Goal: Navigation & Orientation: Find specific page/section

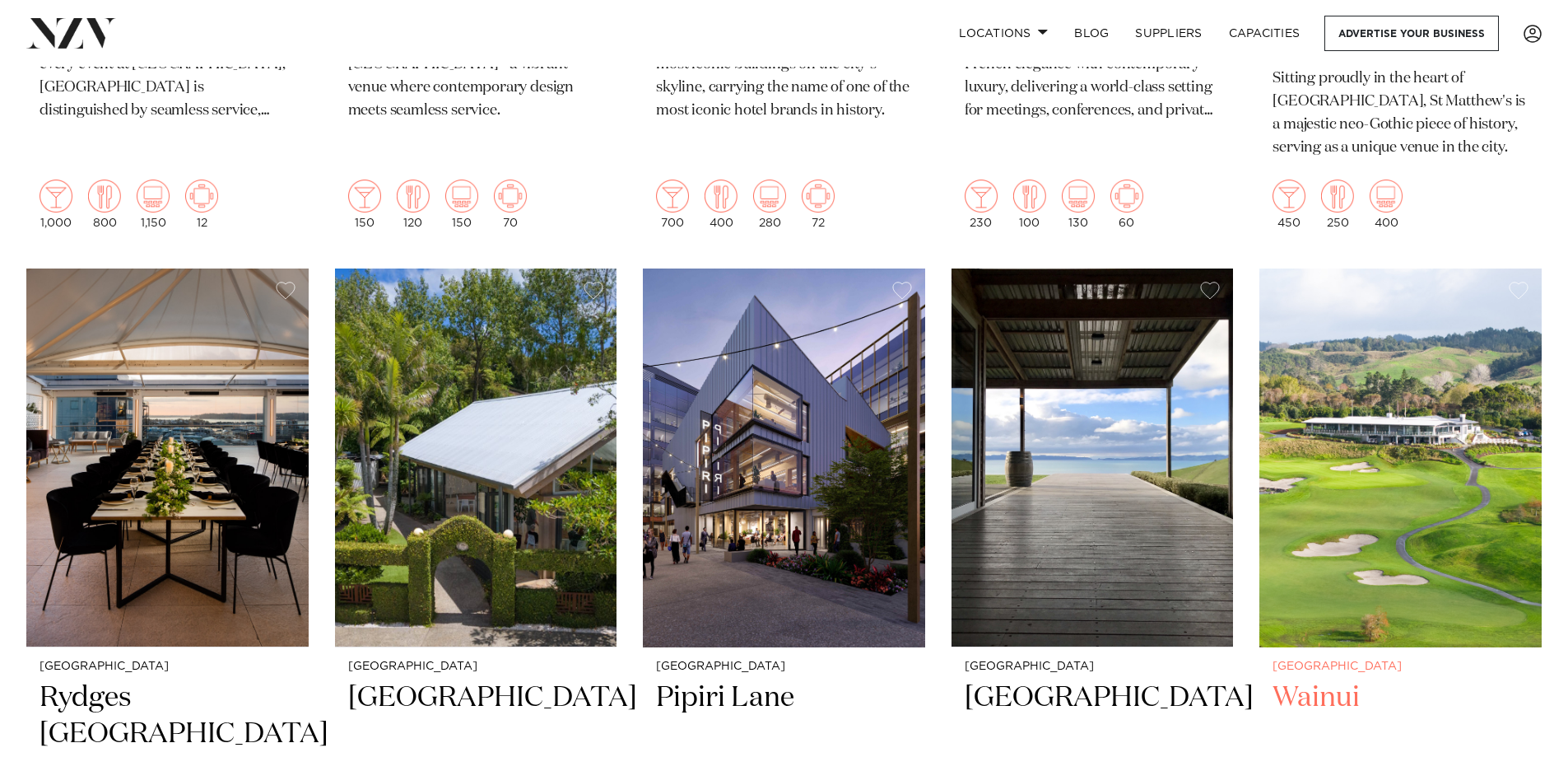
scroll to position [2058, 0]
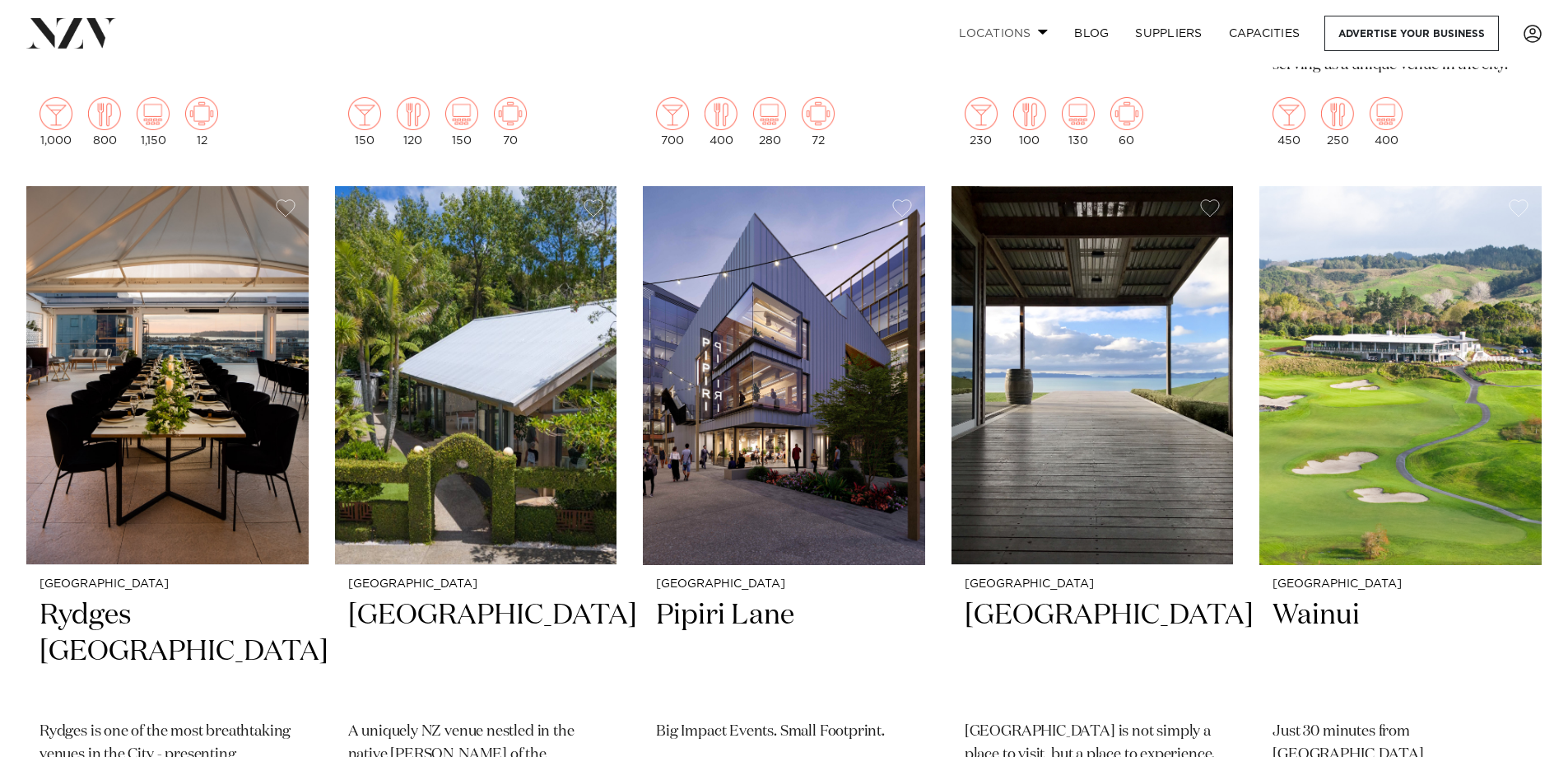
click at [1043, 31] on span at bounding box center [1044, 31] width 11 height 5
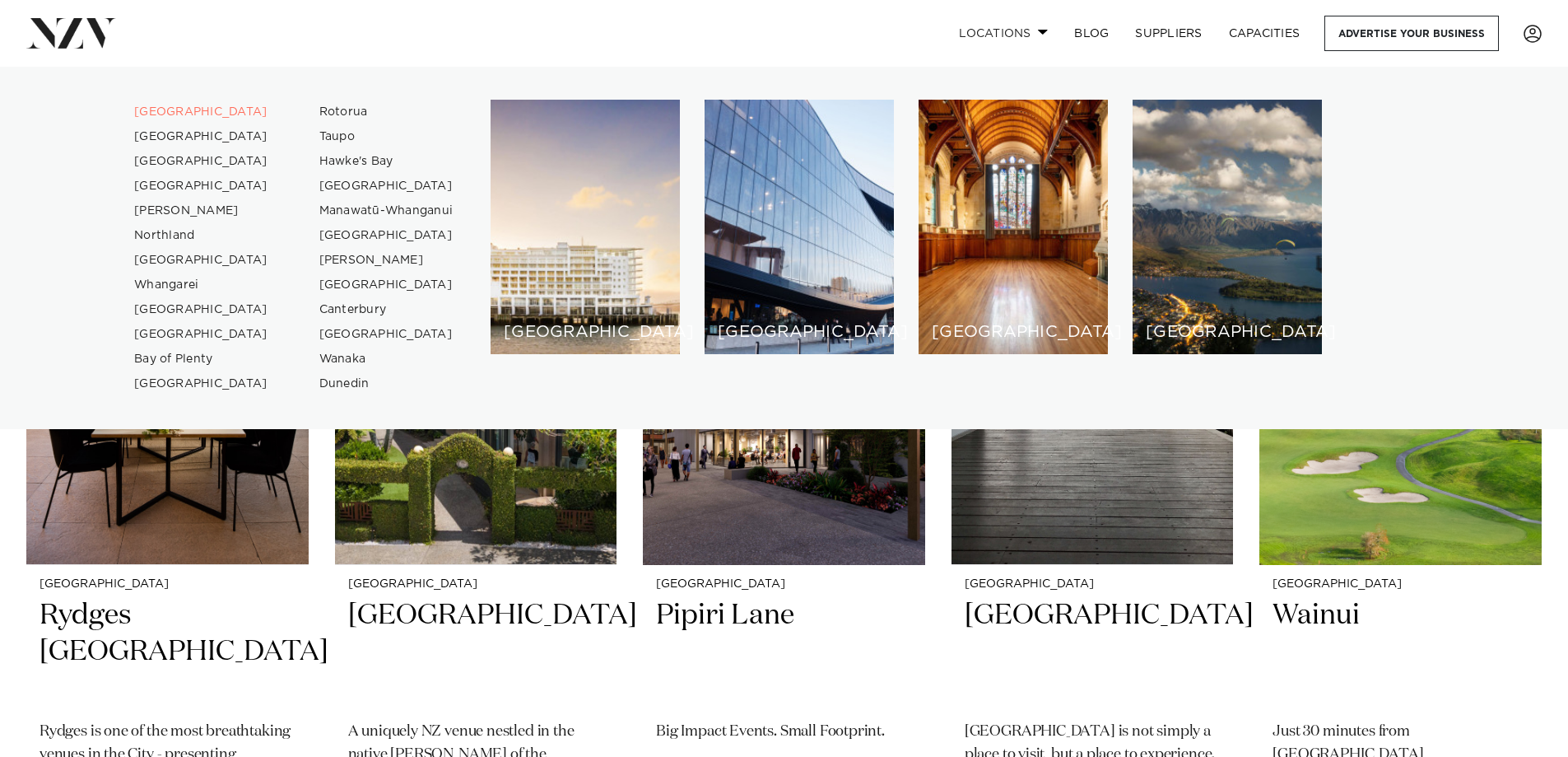
click at [1043, 31] on span at bounding box center [1044, 31] width 11 height 5
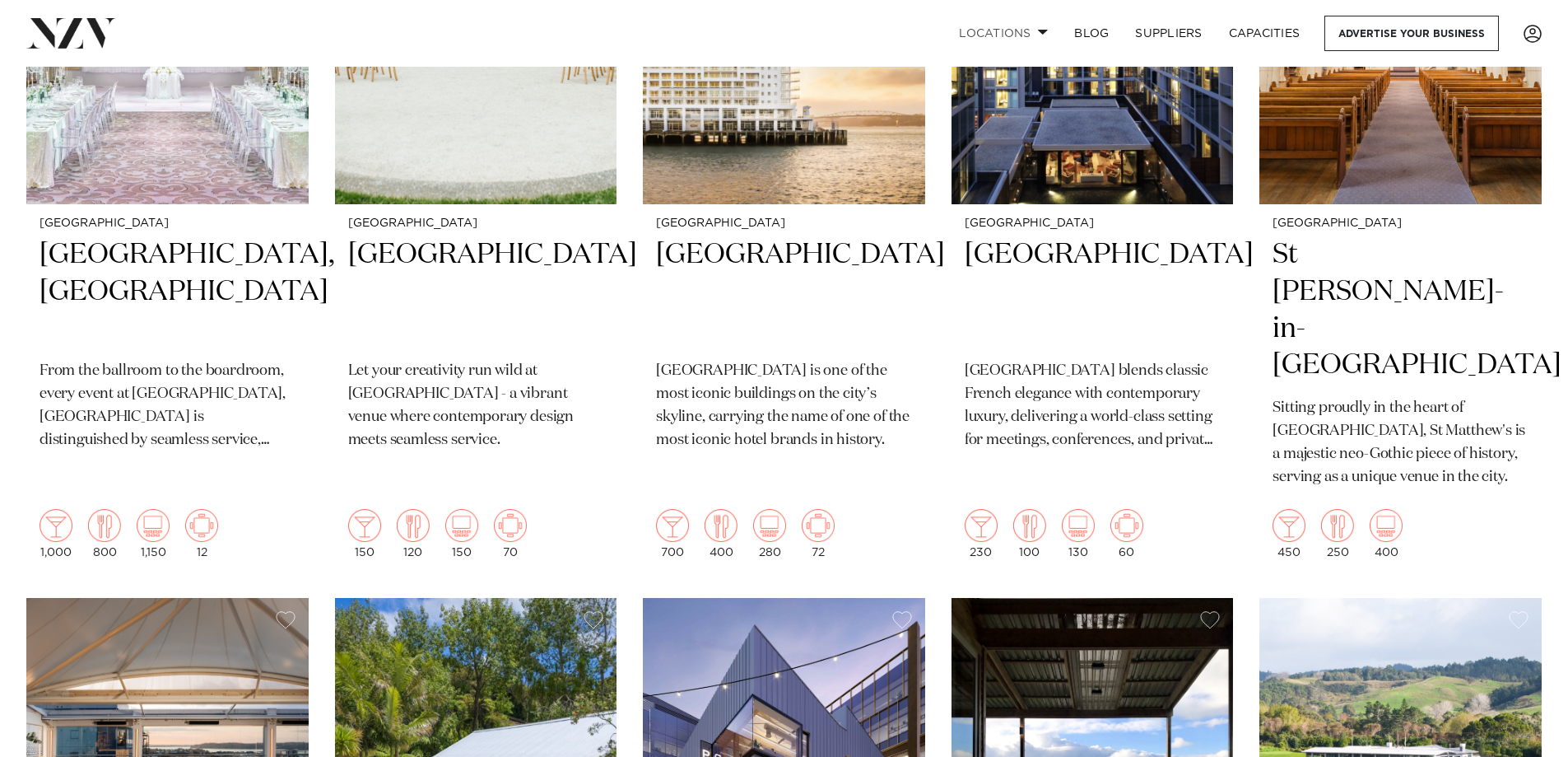
scroll to position [988, 0]
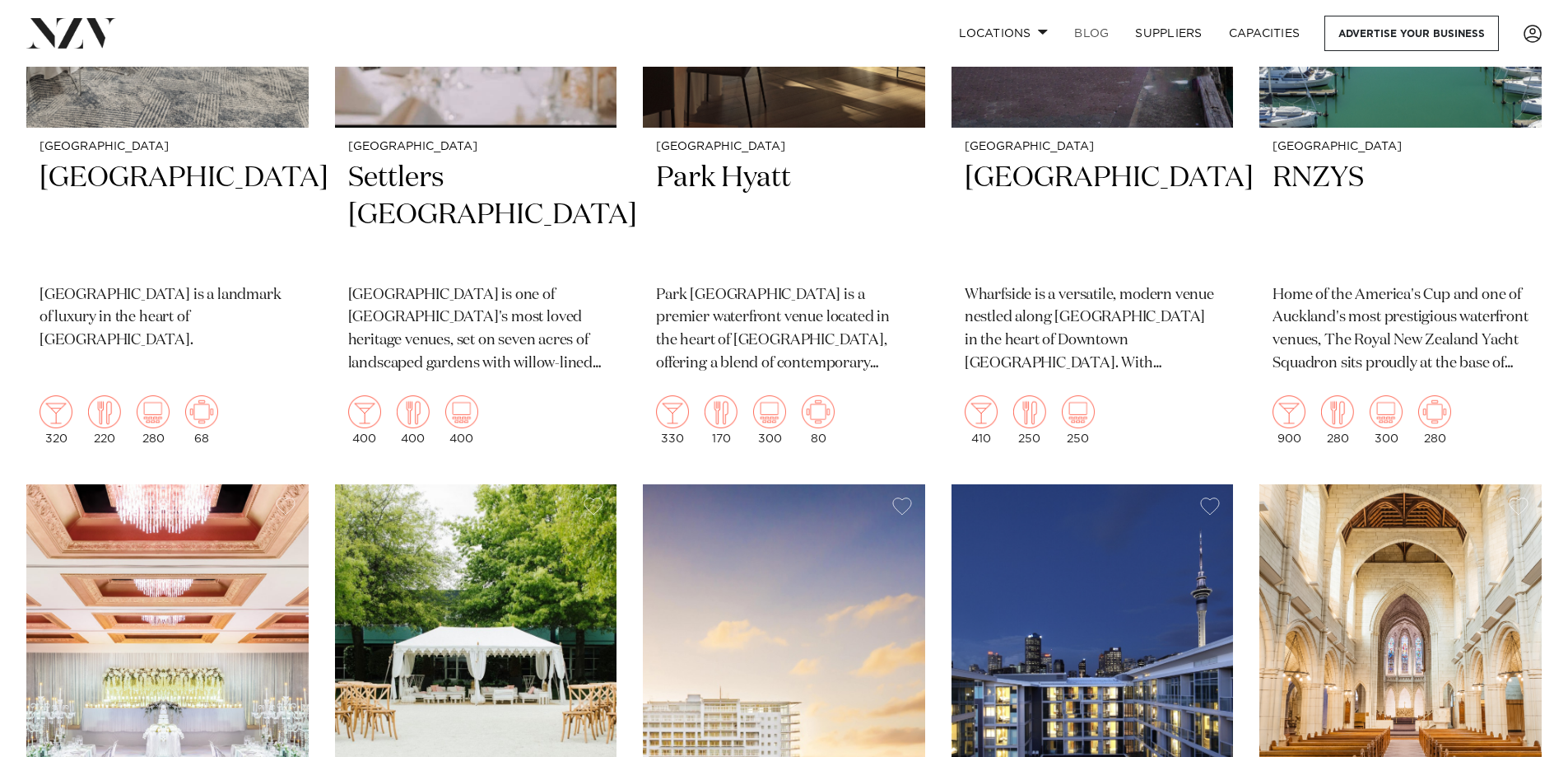
click at [1090, 35] on link "BLOG" at bounding box center [1091, 34] width 61 height 35
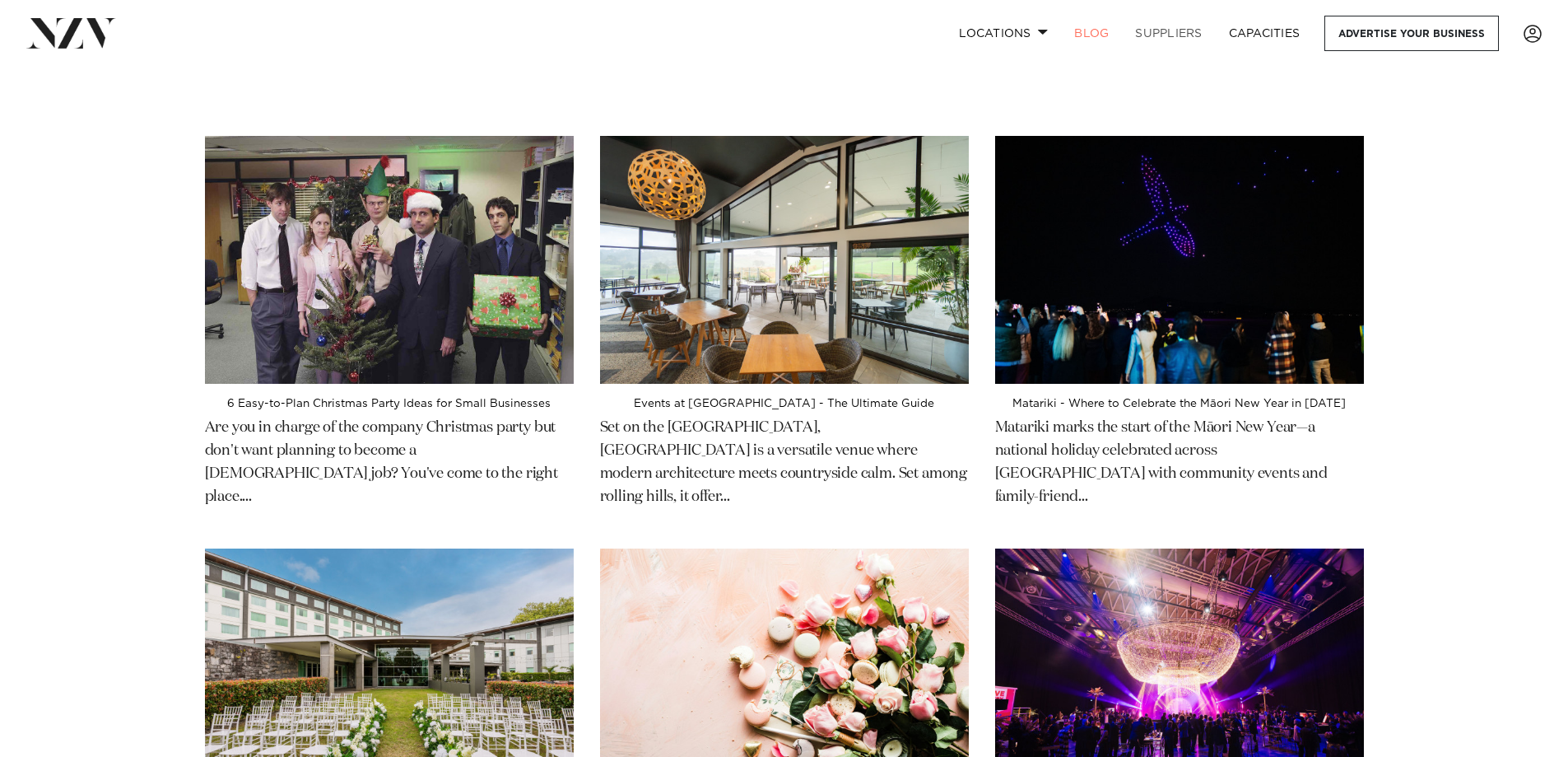
click at [1180, 28] on link "SUPPLIERS" at bounding box center [1169, 34] width 93 height 35
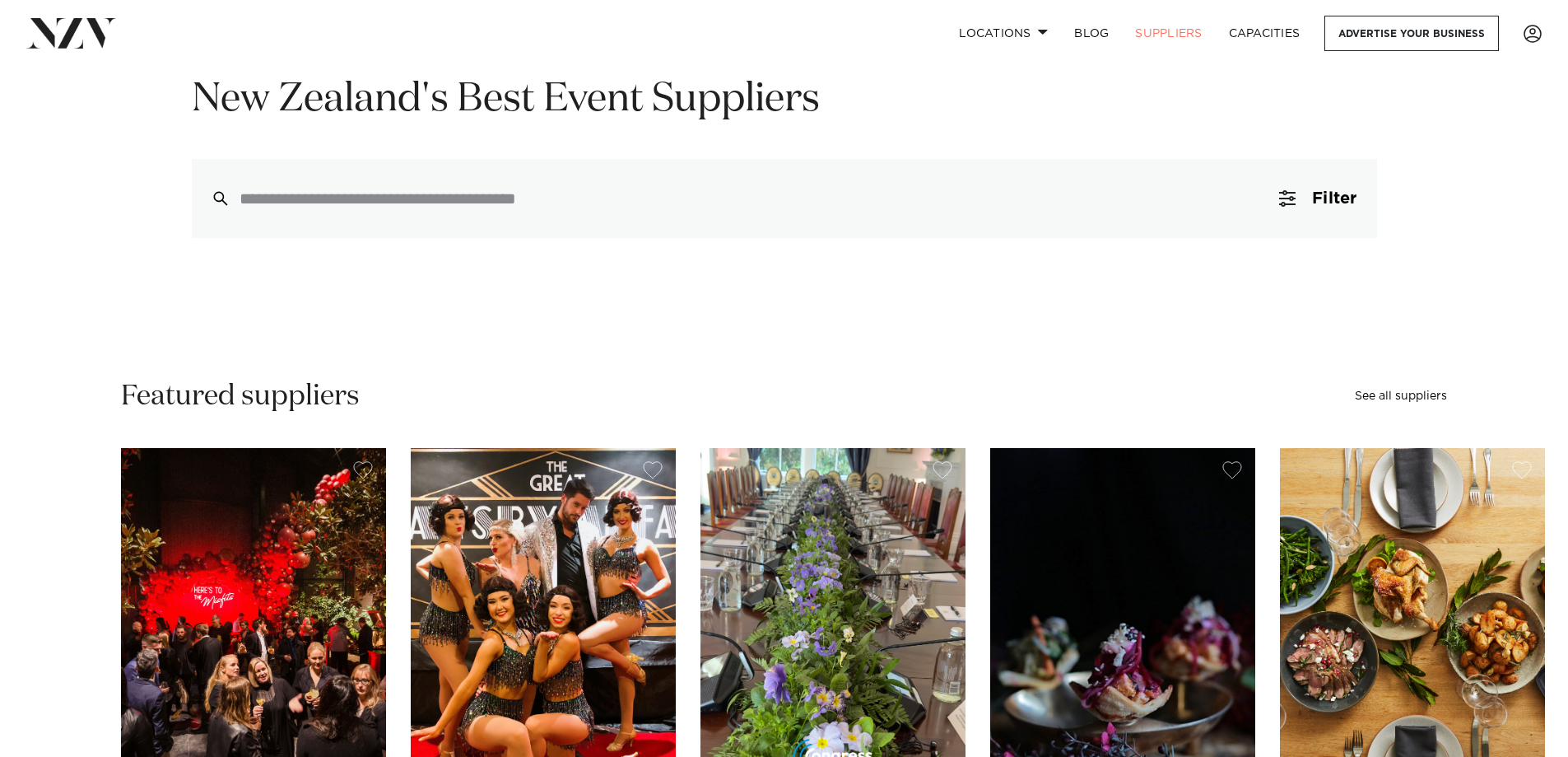
scroll to position [576, 0]
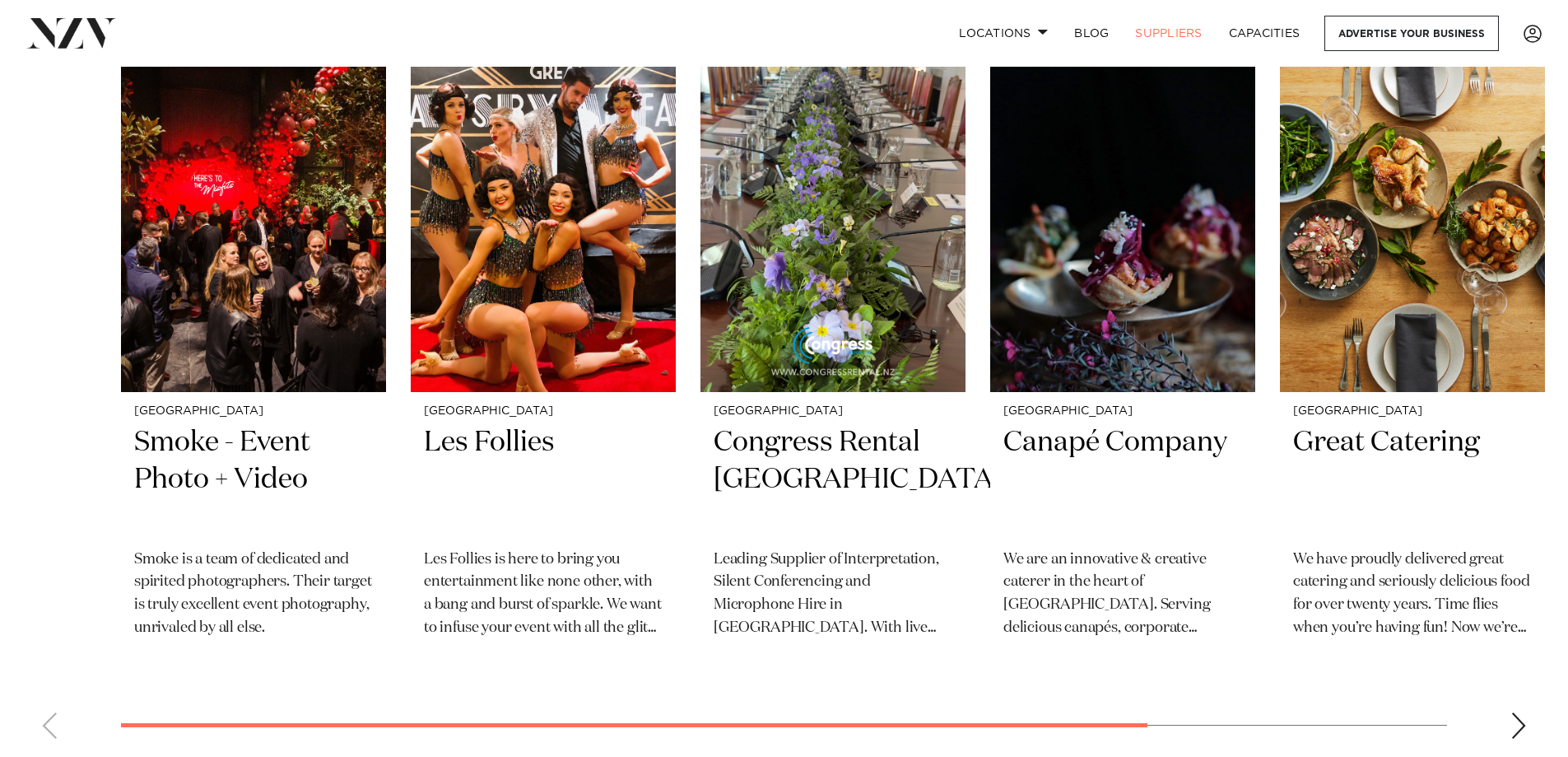
click at [1522, 729] on div "Next slide" at bounding box center [1518, 726] width 17 height 27
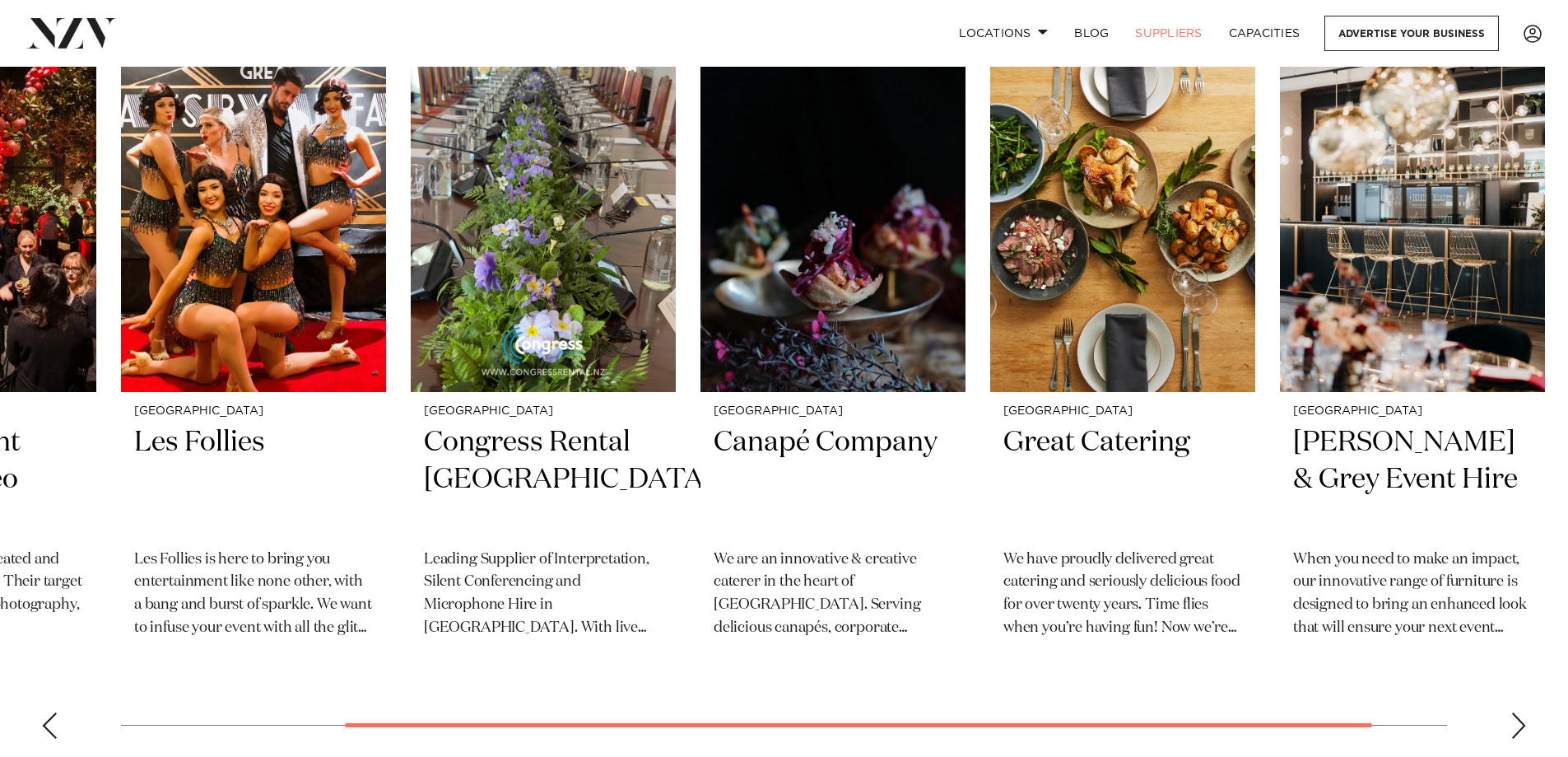
click at [1522, 728] on div "Next slide" at bounding box center [1518, 726] width 17 height 27
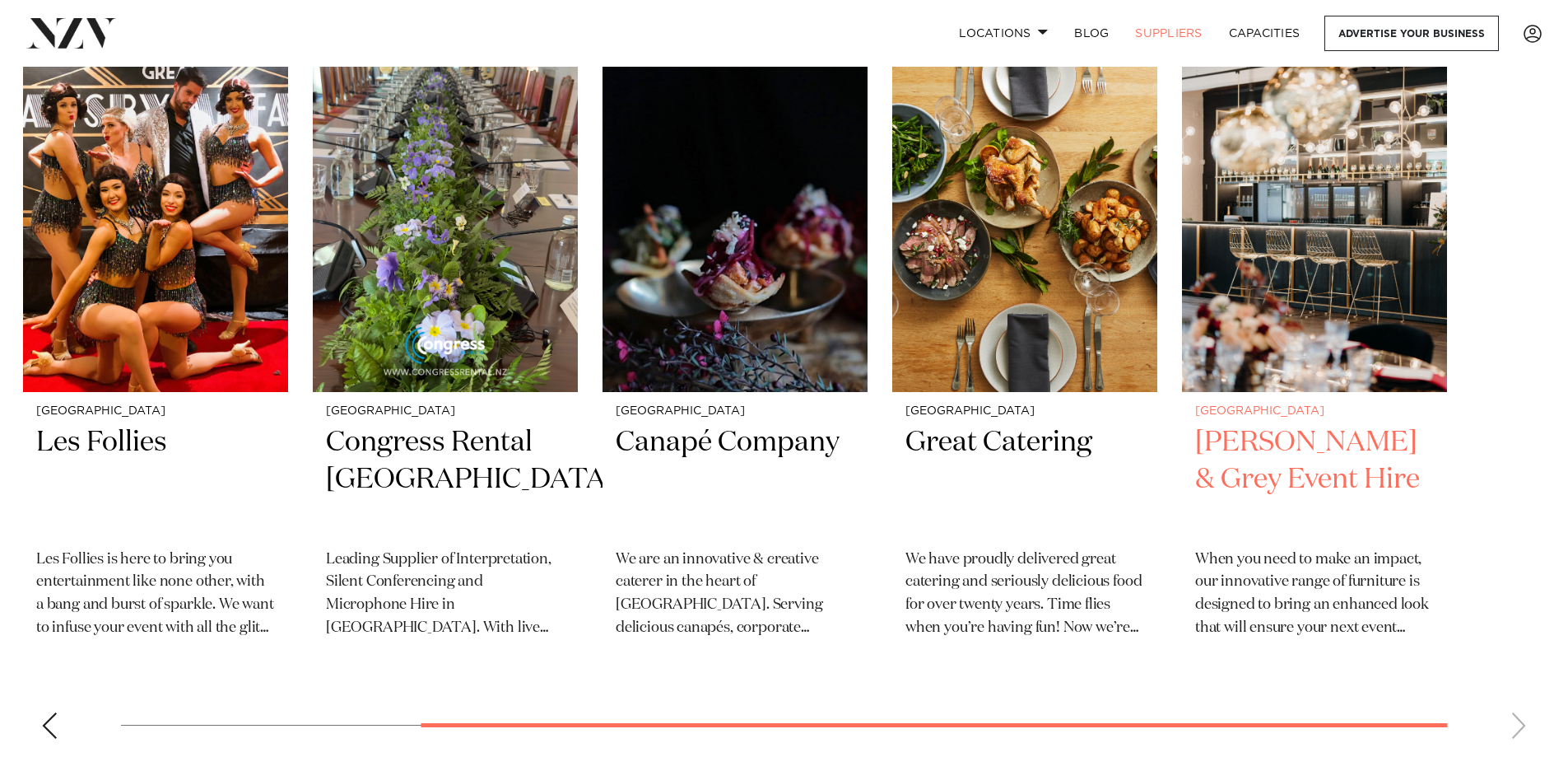
click at [1279, 209] on img "6 / 6" at bounding box center [1314, 214] width 265 height 356
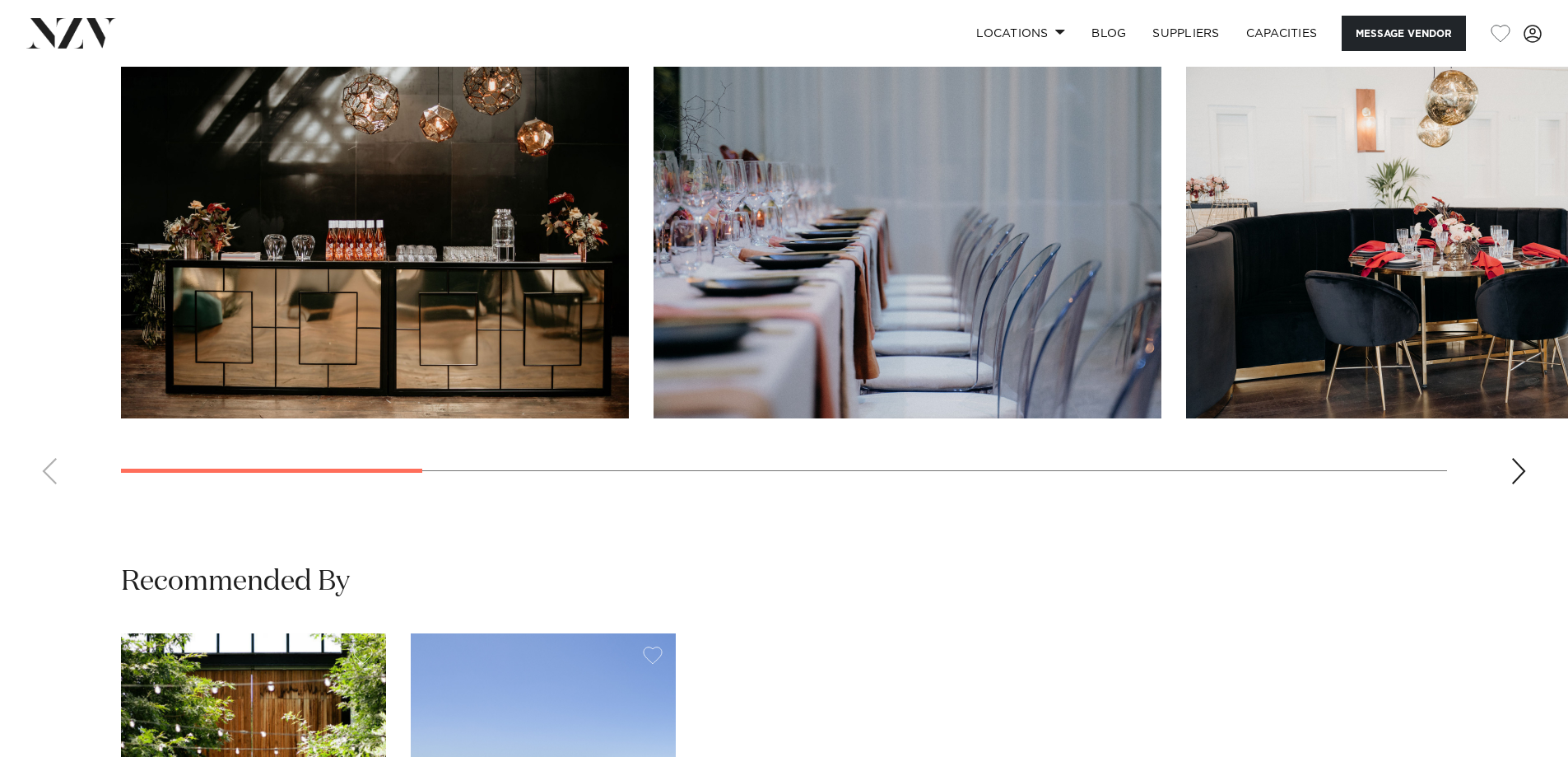
scroll to position [1317, 0]
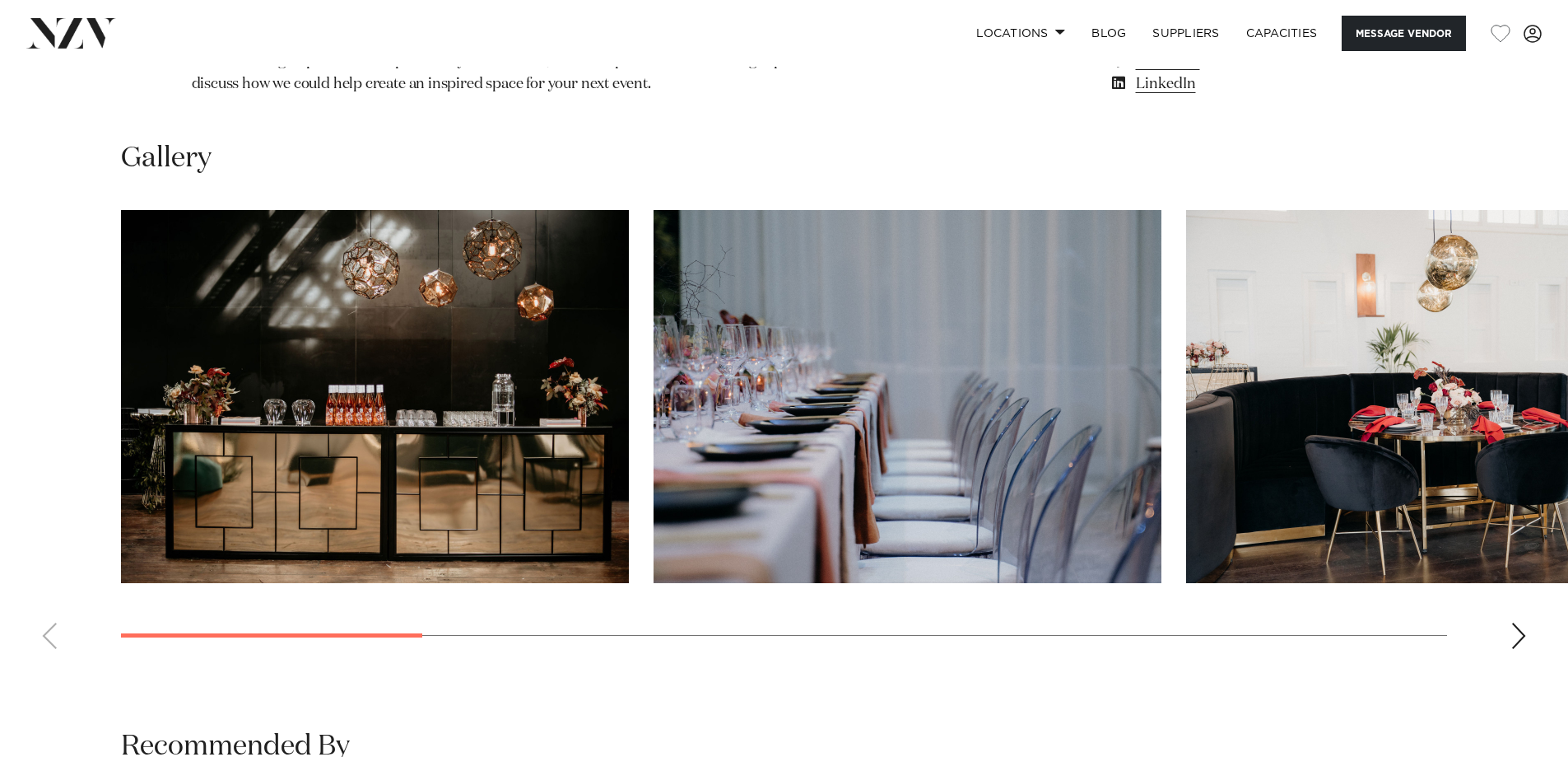
click at [1532, 559] on swiper-container at bounding box center [784, 436] width 1568 height 452
click at [1519, 622] on div "Next slide" at bounding box center [1518, 635] width 17 height 27
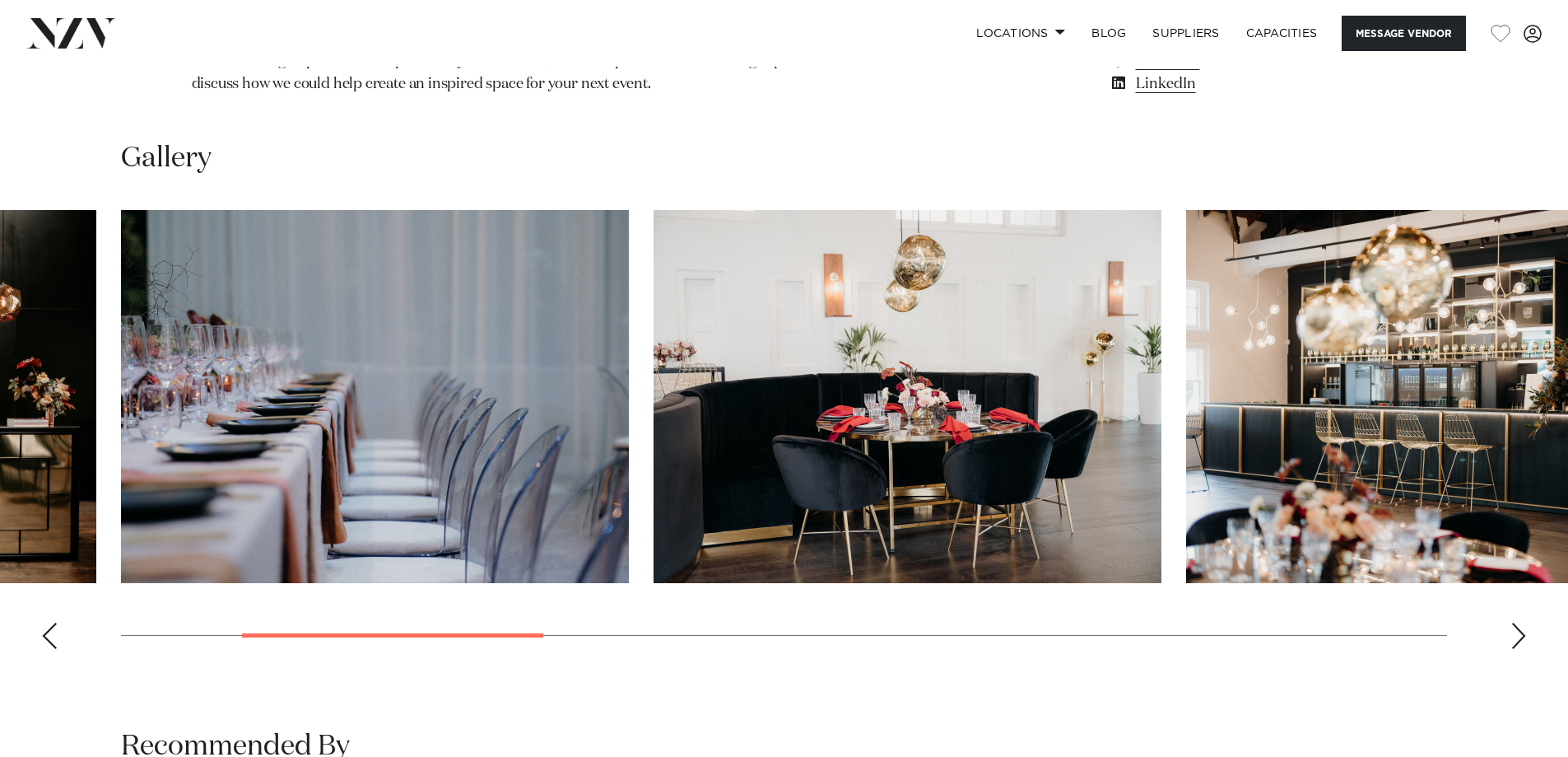
click at [1519, 622] on div "Next slide" at bounding box center [1518, 635] width 17 height 27
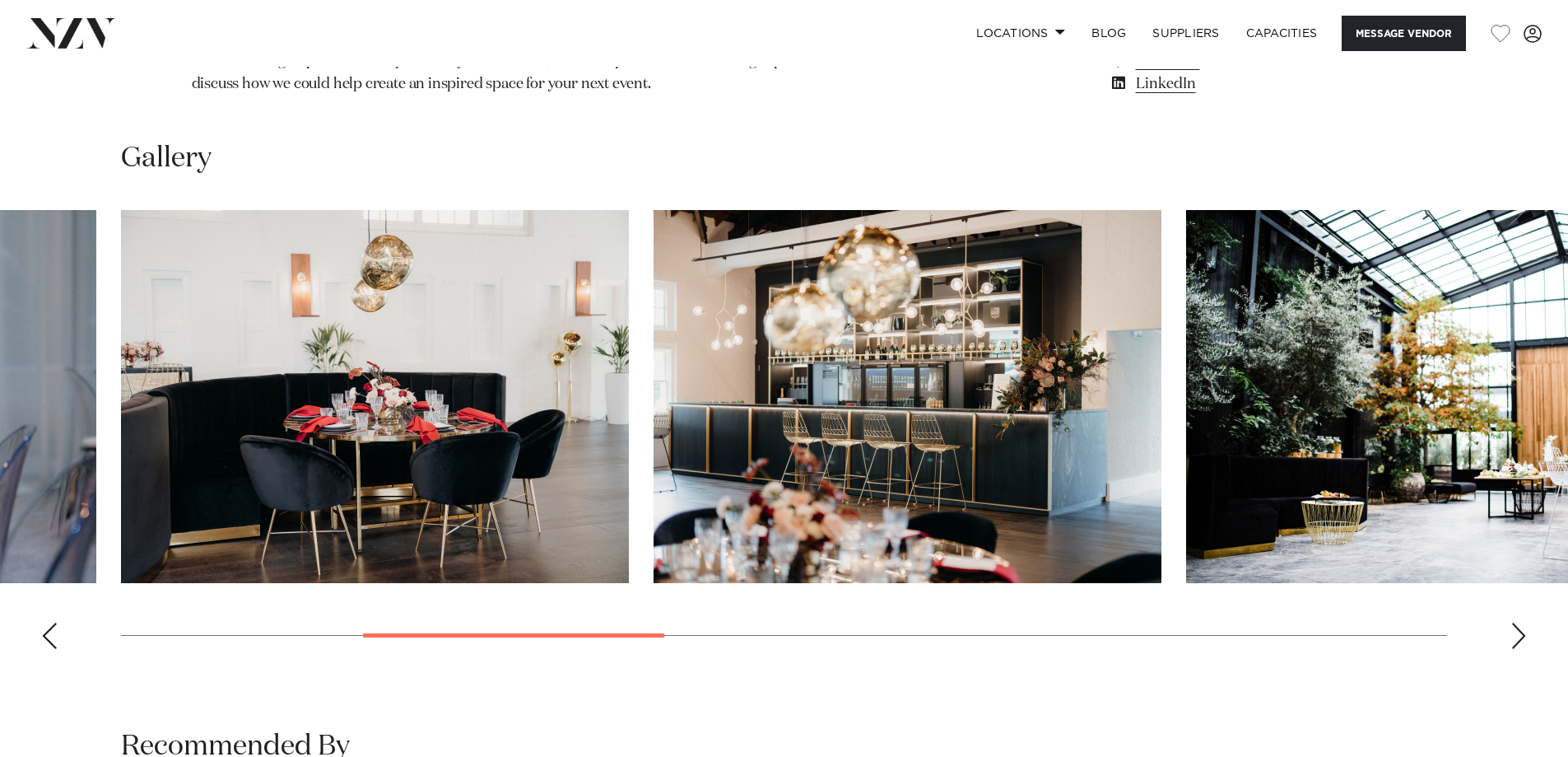
click at [1519, 622] on div "Next slide" at bounding box center [1518, 635] width 17 height 27
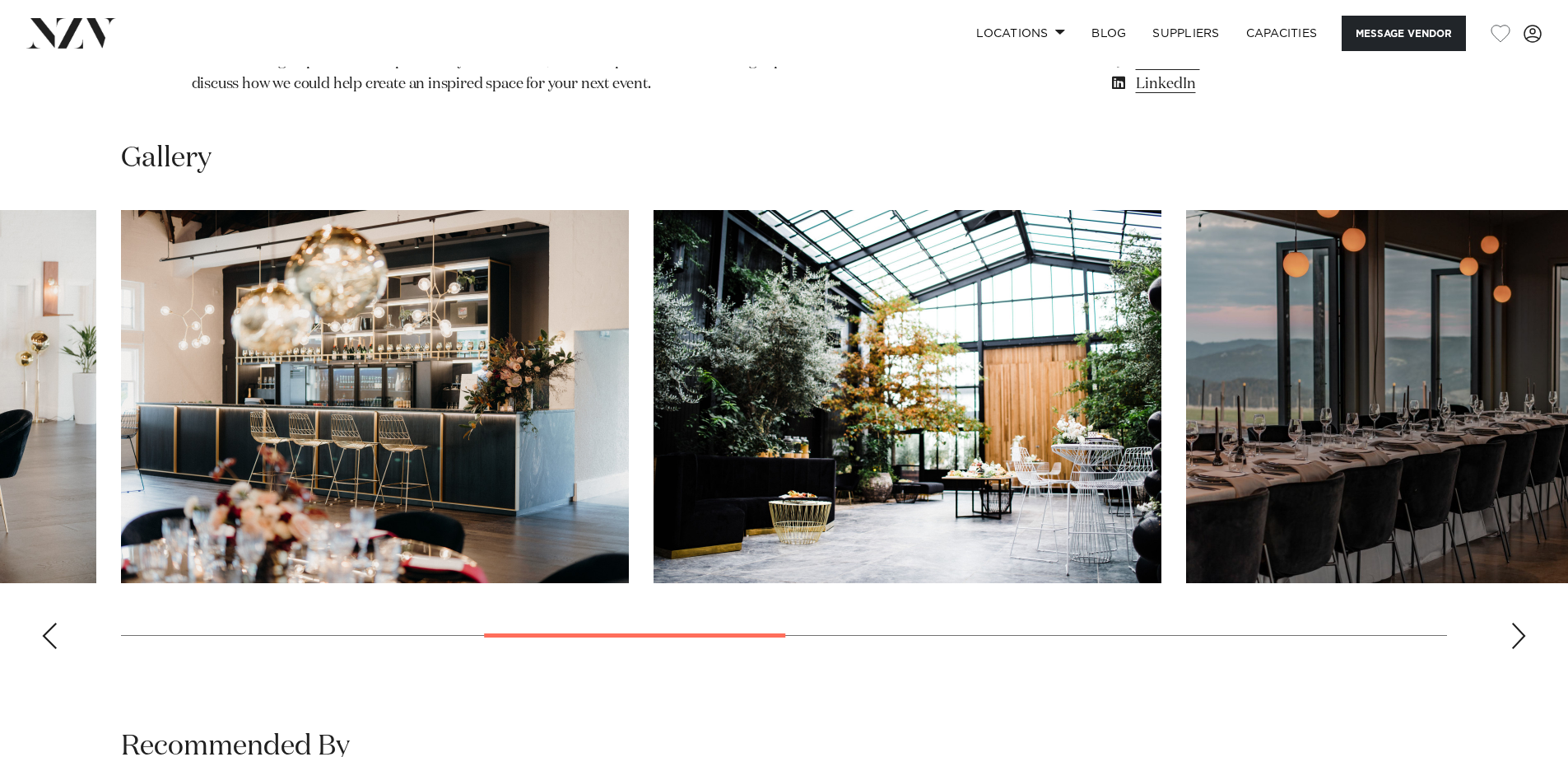
click at [1512, 622] on div "Next slide" at bounding box center [1518, 635] width 17 height 27
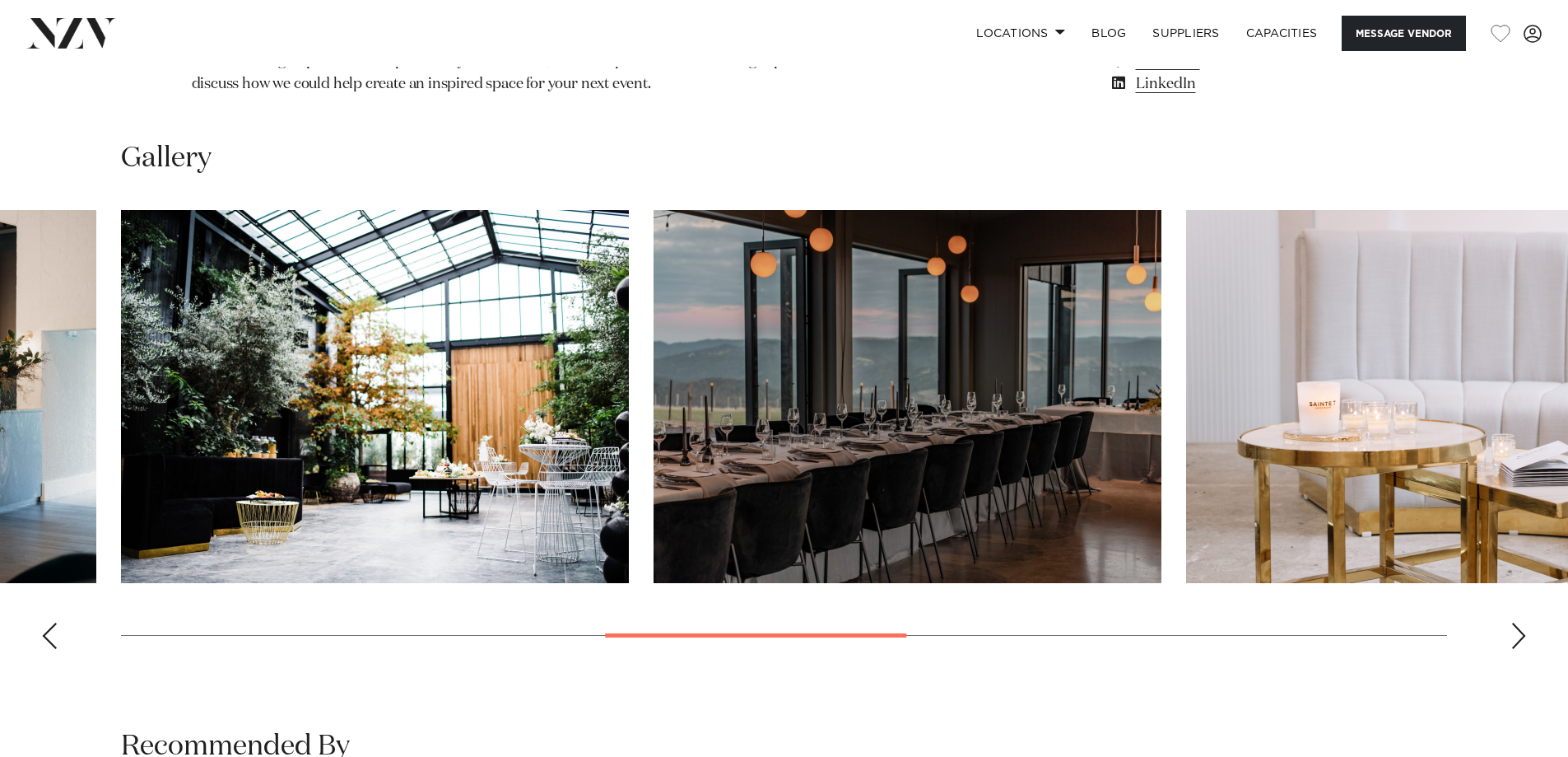
click at [1512, 622] on div "Next slide" at bounding box center [1518, 635] width 17 height 27
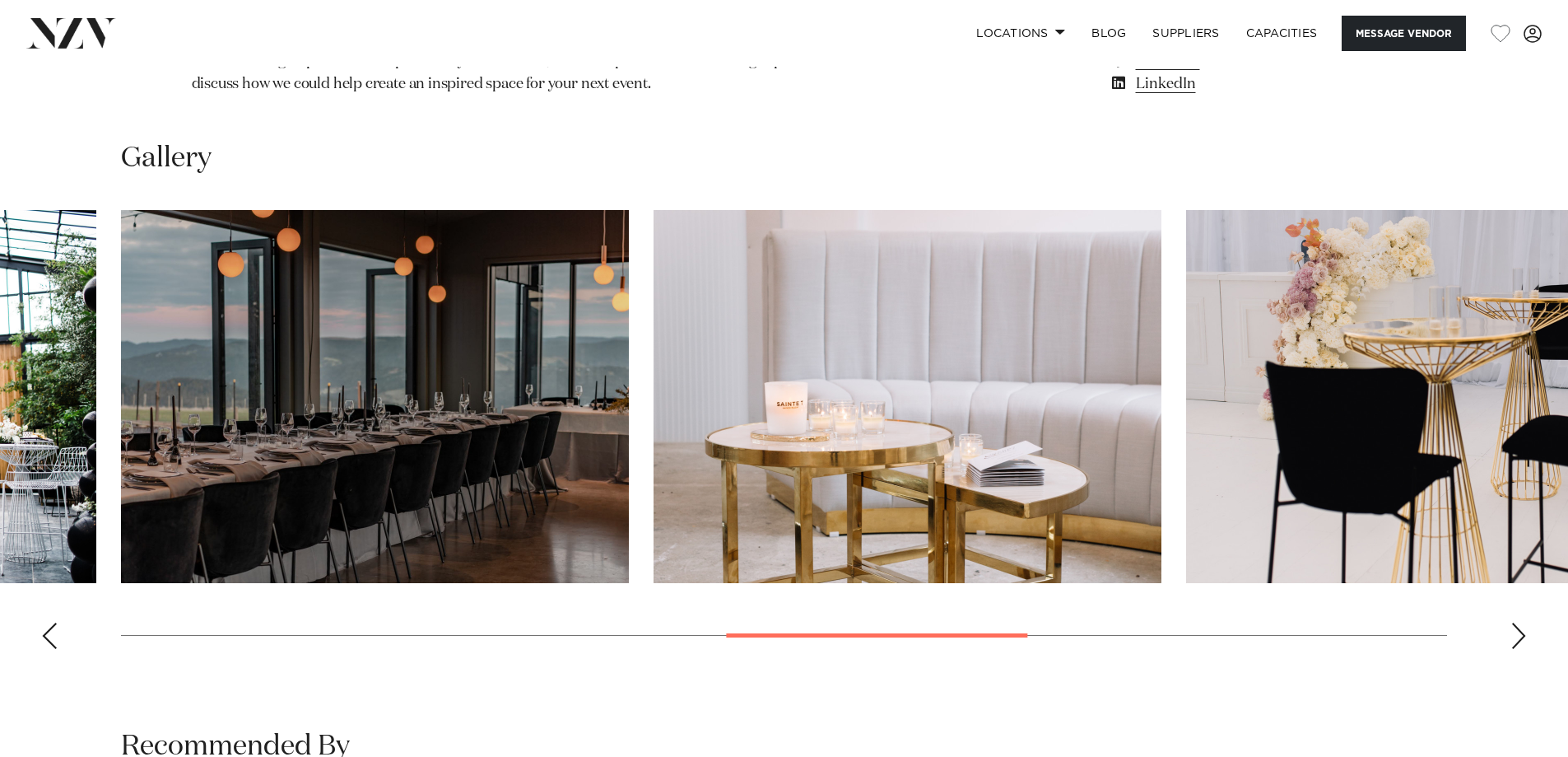
click at [1513, 622] on div "Next slide" at bounding box center [1518, 635] width 17 height 27
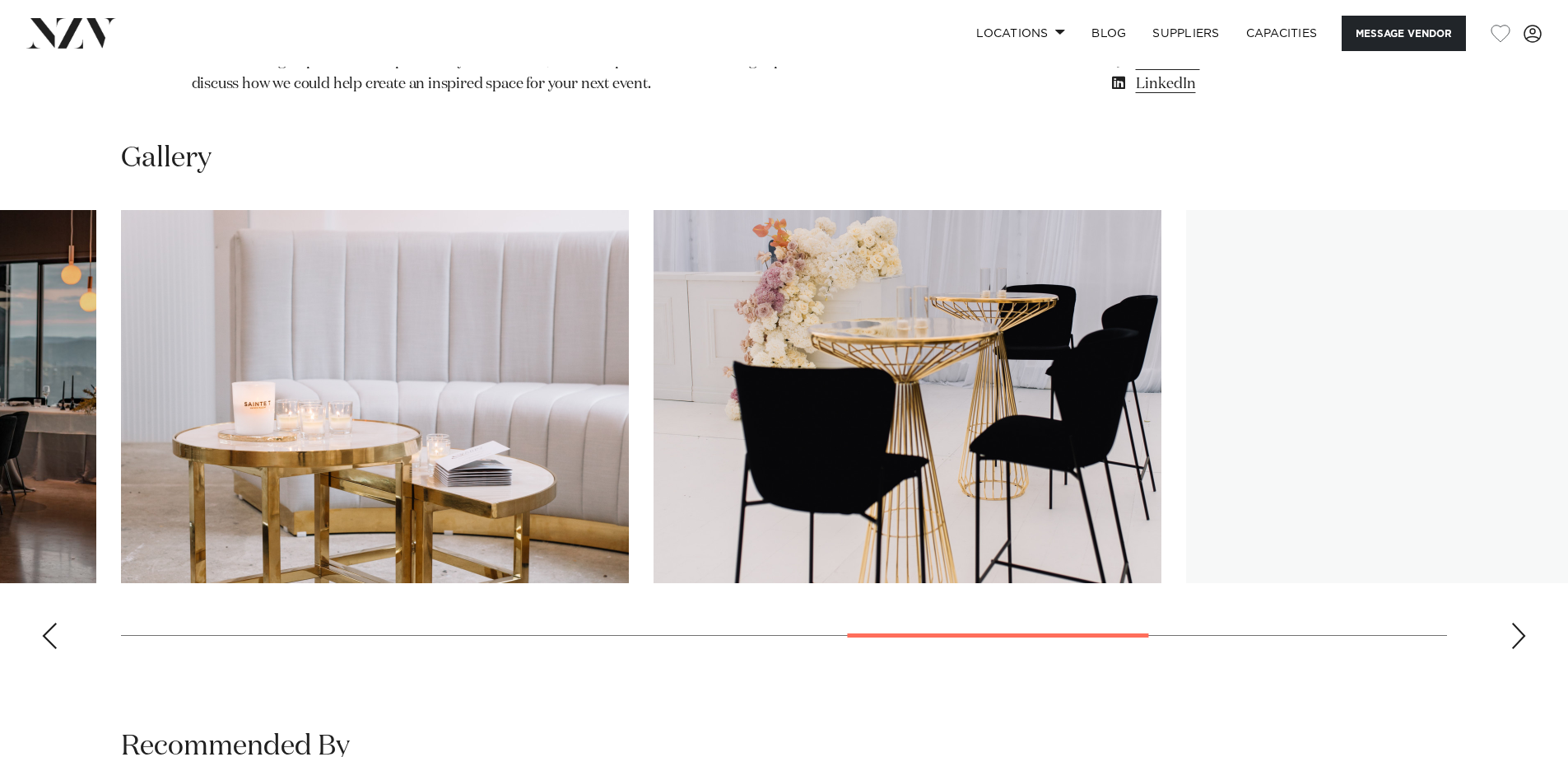
click at [1513, 622] on div "Next slide" at bounding box center [1518, 635] width 17 height 27
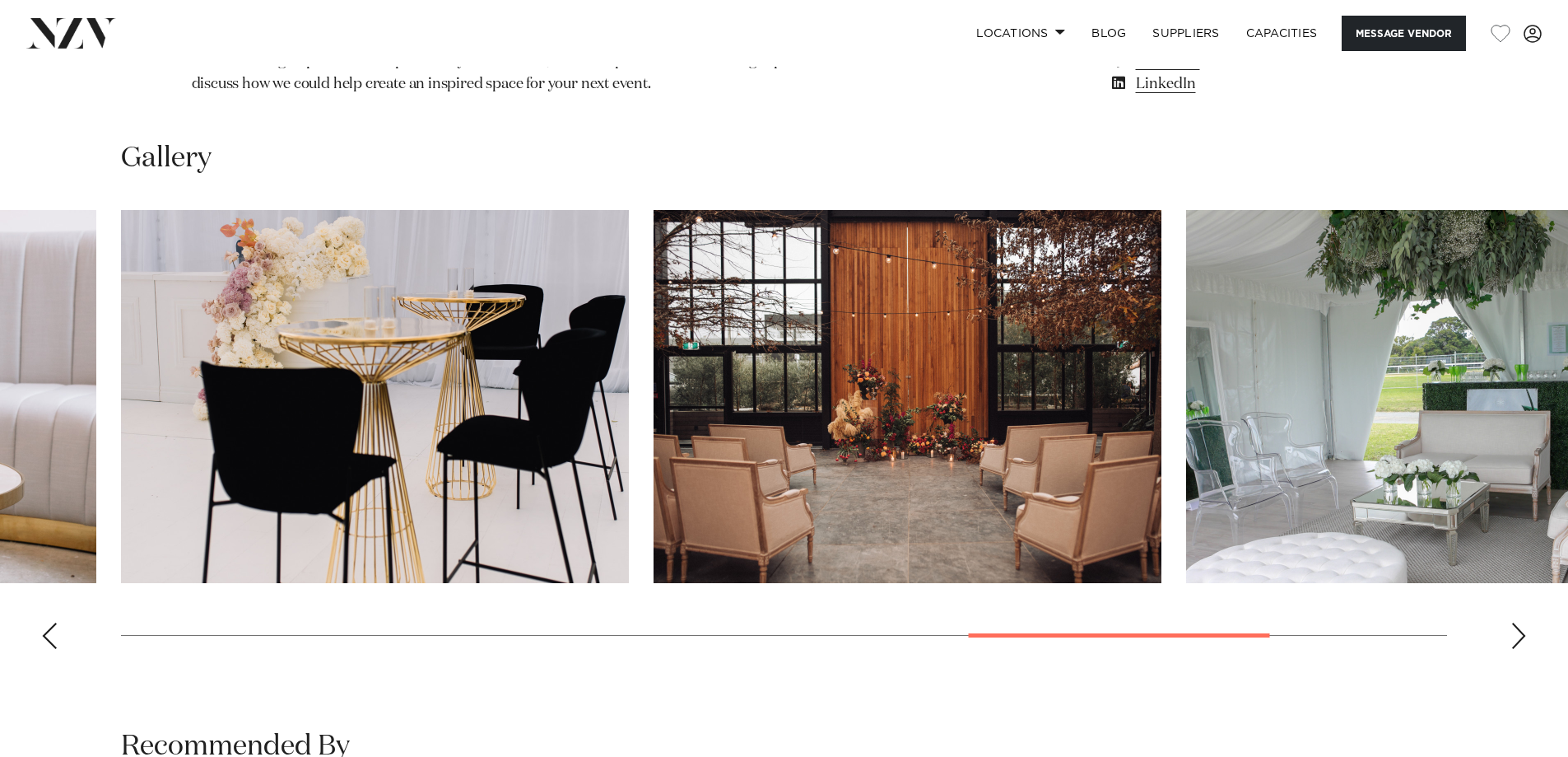
click at [1525, 622] on div "Next slide" at bounding box center [1518, 635] width 17 height 27
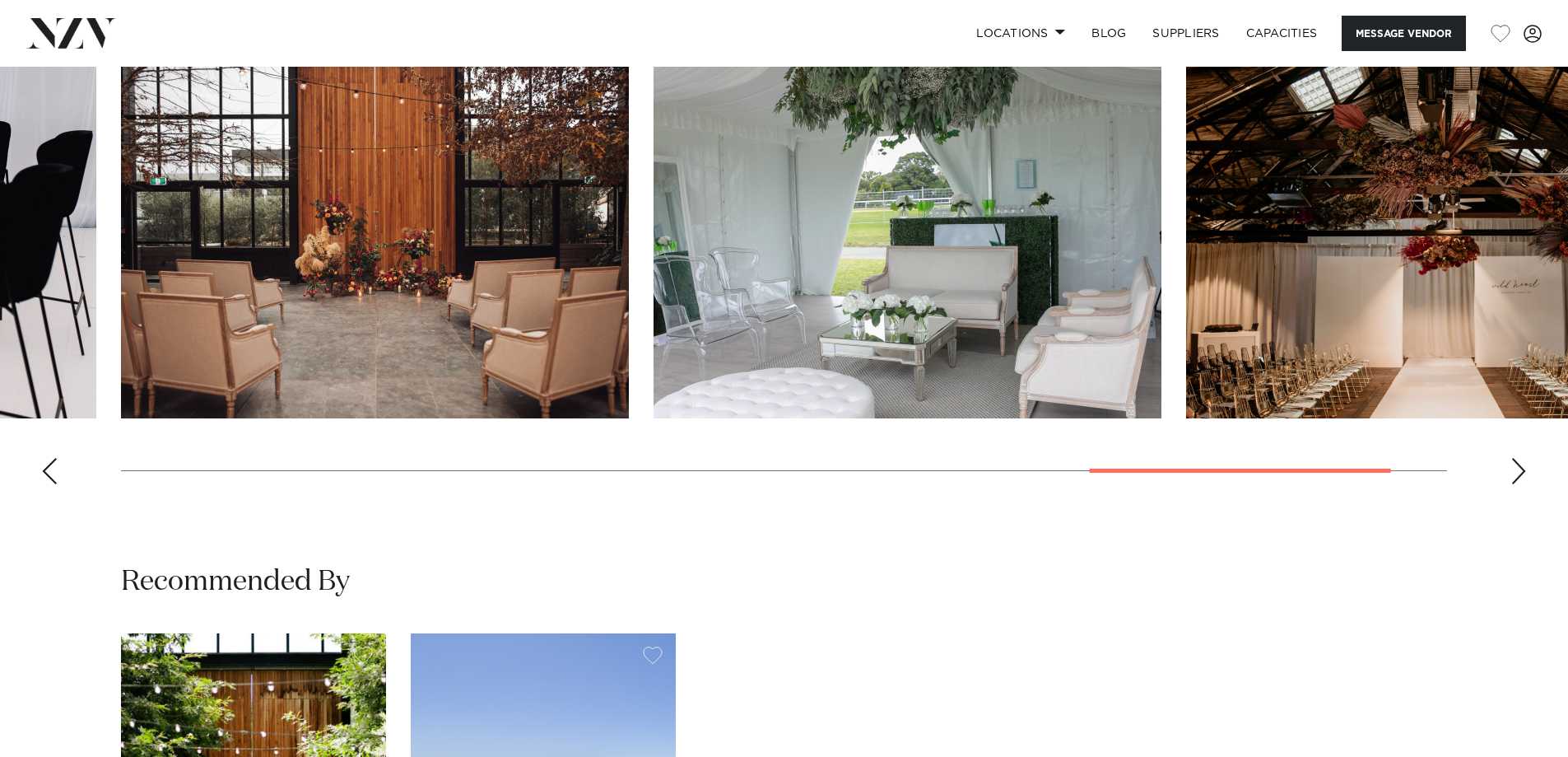
scroll to position [906, 0]
